Goal: Information Seeking & Learning: Compare options

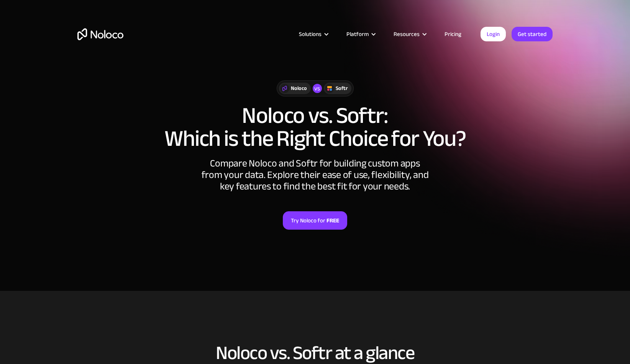
click at [449, 34] on link "Pricing" at bounding box center [453, 34] width 36 height 10
